Goal: Task Accomplishment & Management: Use online tool/utility

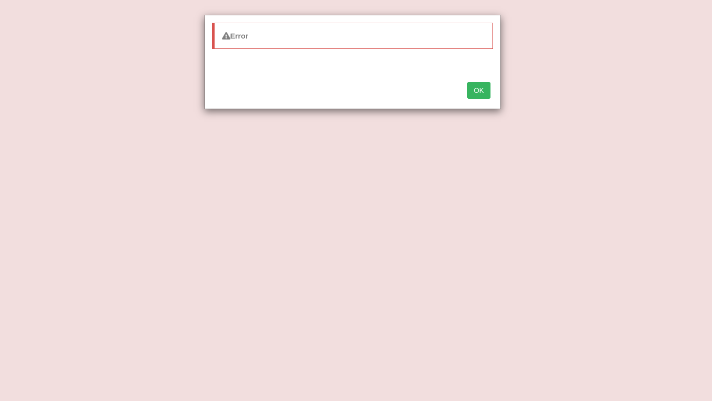
click at [502, 79] on div "Error OK" at bounding box center [356, 200] width 712 height 401
click at [478, 89] on button "OK" at bounding box center [478, 90] width 23 height 17
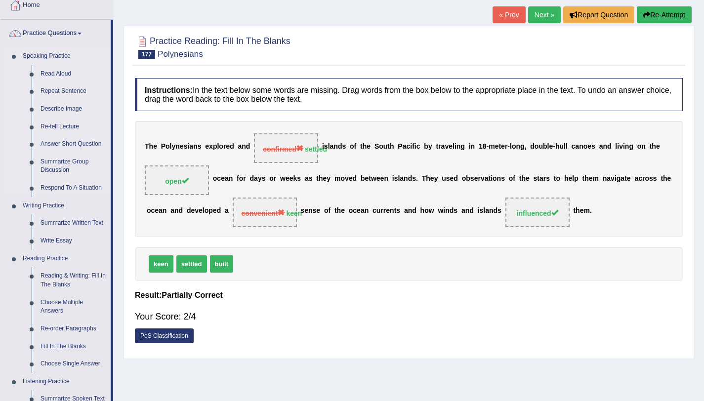
click at [59, 88] on link "Repeat Sentence" at bounding box center [73, 92] width 75 height 18
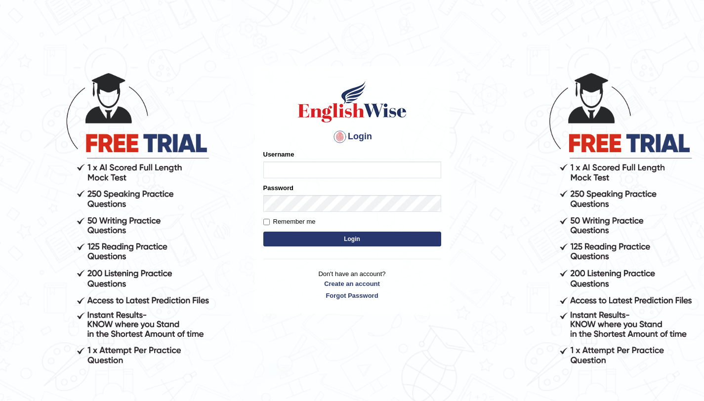
type input "amandeep73"
click at [345, 237] on button "Login" at bounding box center [352, 239] width 178 height 15
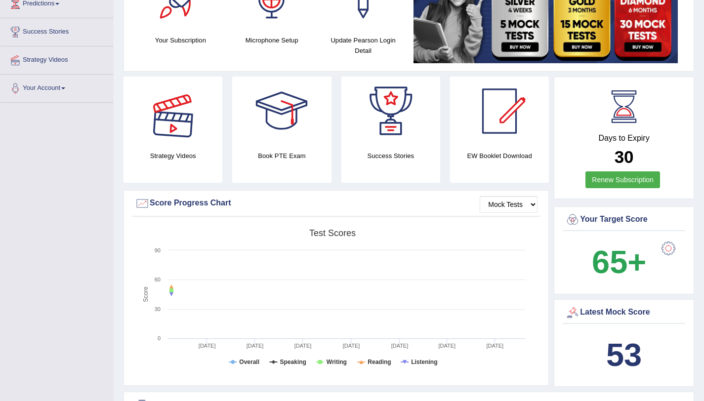
scroll to position [178, 0]
